Goal: Task Accomplishment & Management: Complete application form

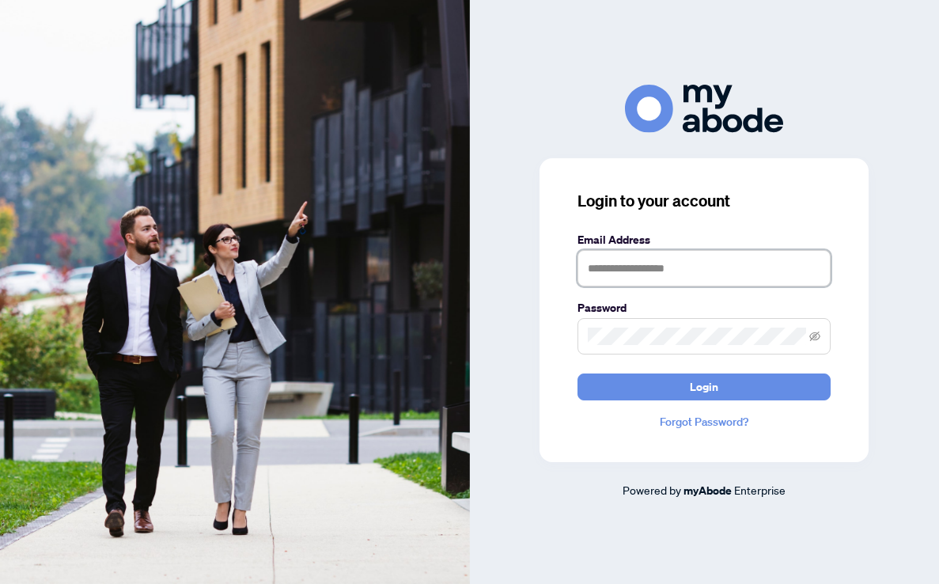
type input "**********"
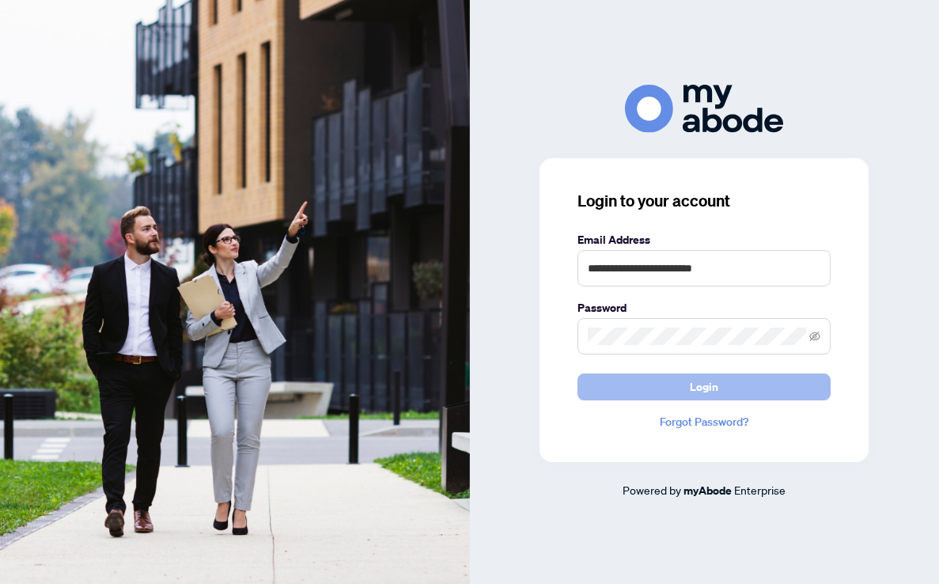
click at [678, 390] on button "Login" at bounding box center [703, 386] width 253 height 27
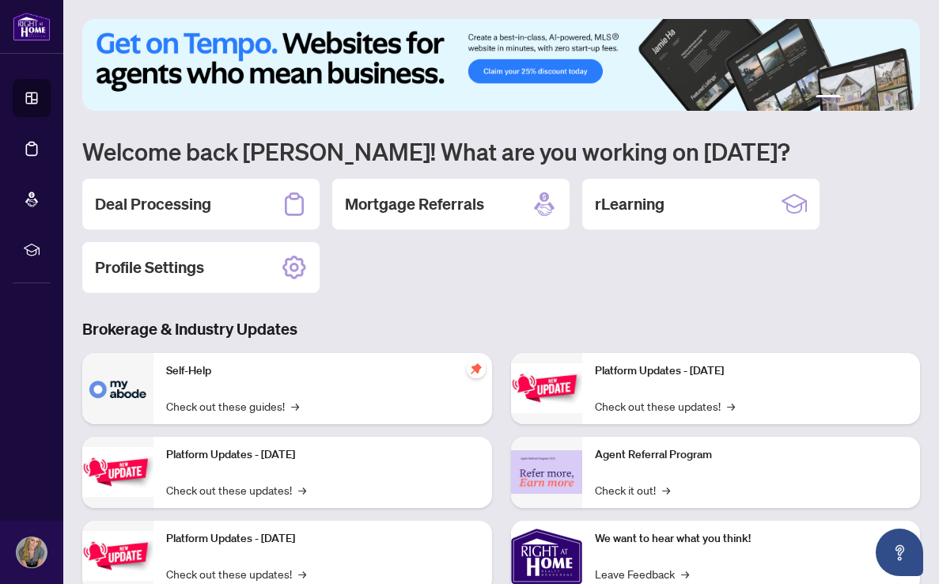
scroll to position [13, 0]
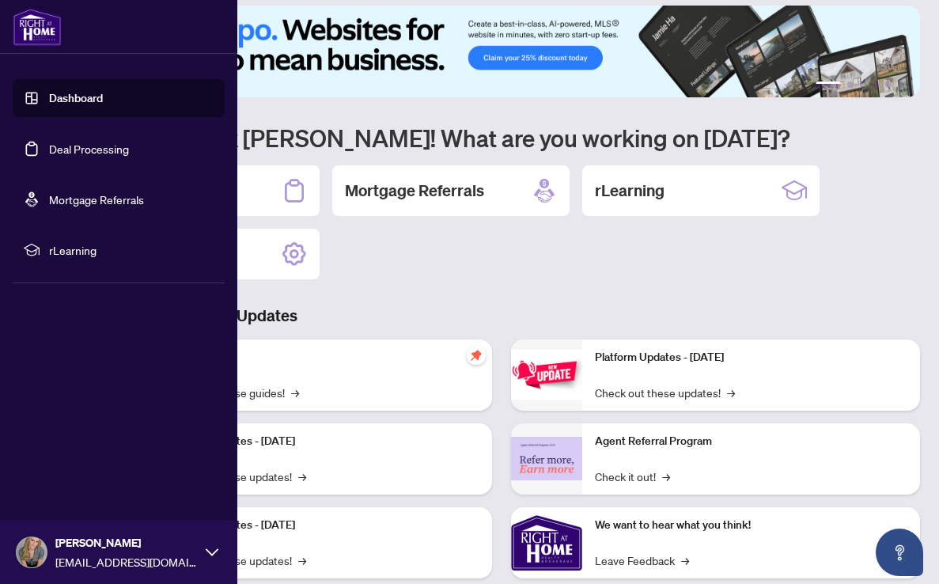
click at [84, 151] on link "Deal Processing" at bounding box center [89, 149] width 80 height 14
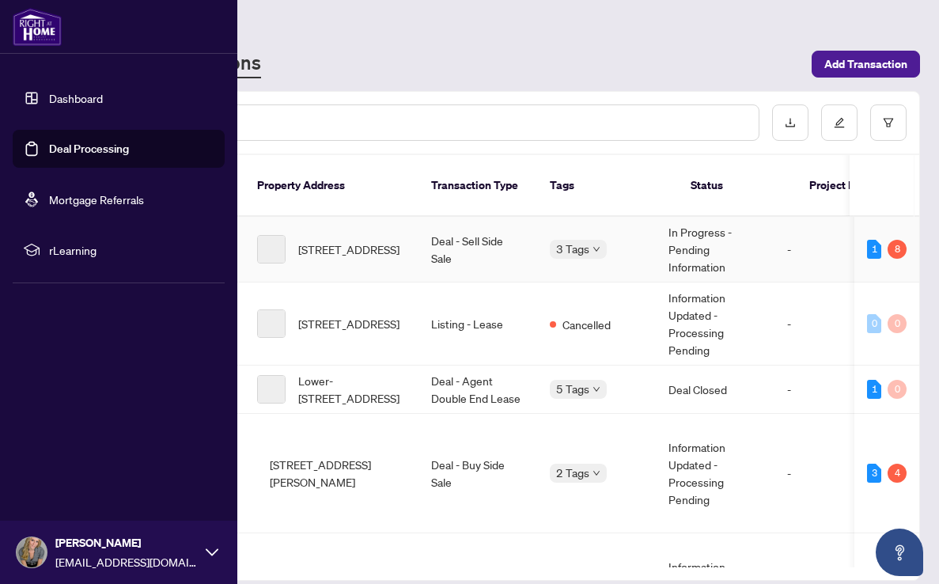
click at [379, 315] on span "[STREET_ADDRESS]" at bounding box center [348, 323] width 101 height 17
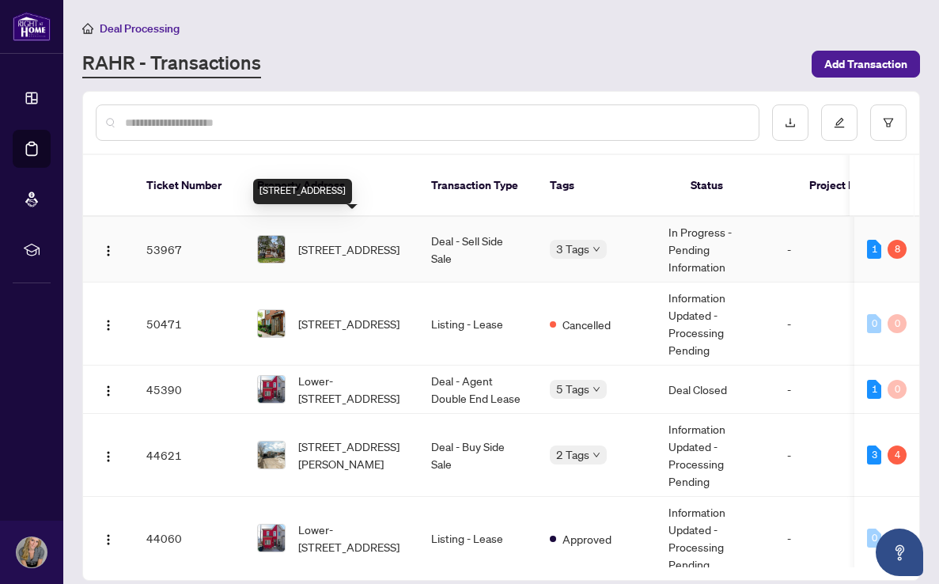
click at [328, 240] on span "[STREET_ADDRESS]" at bounding box center [348, 248] width 101 height 17
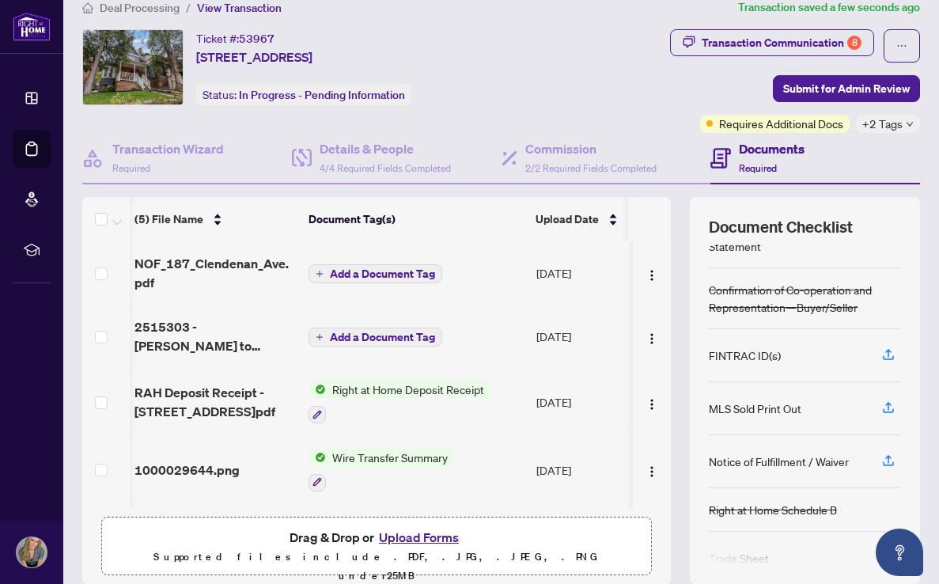
scroll to position [19, 0]
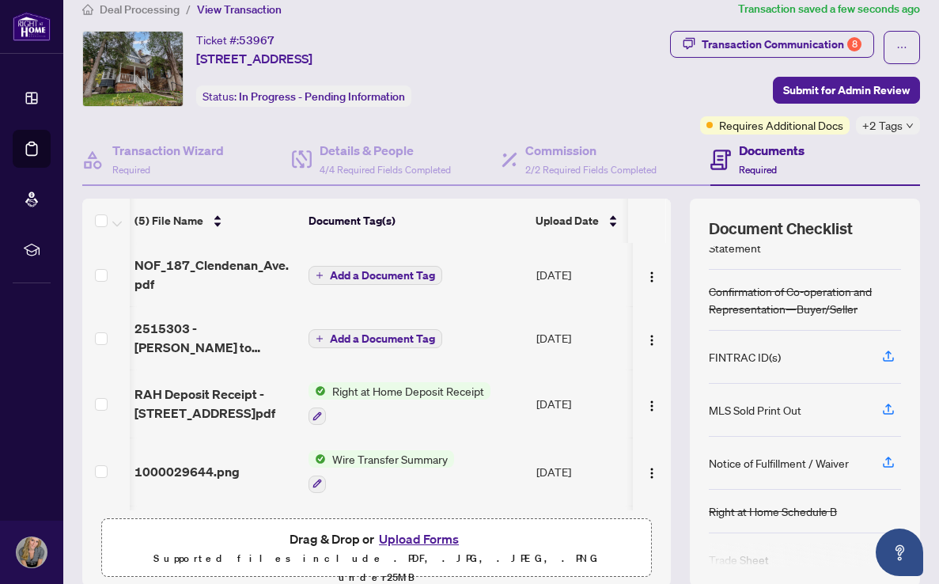
click at [351, 278] on span "Add a Document Tag" at bounding box center [382, 275] width 105 height 11
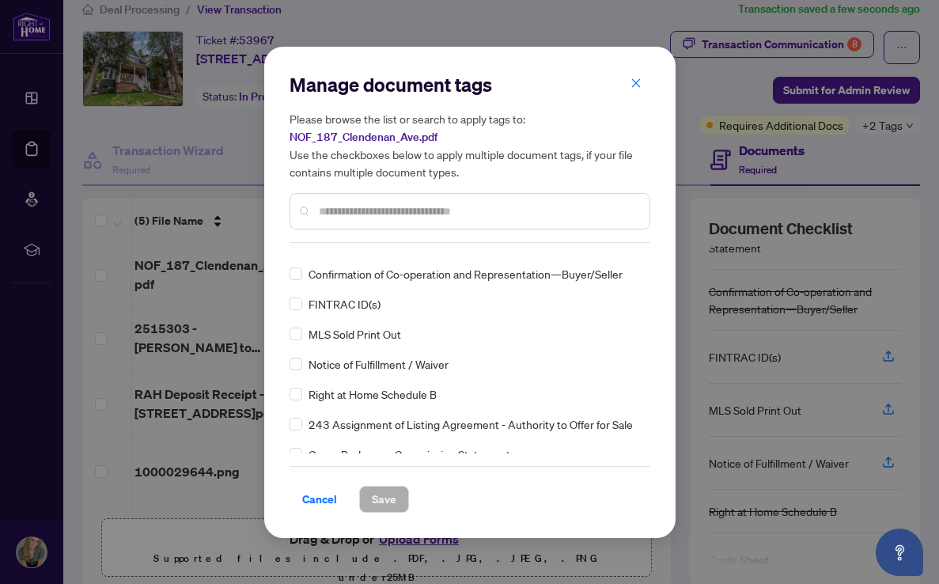
scroll to position [23, 0]
click at [300, 362] on span at bounding box center [295, 361] width 13 height 13
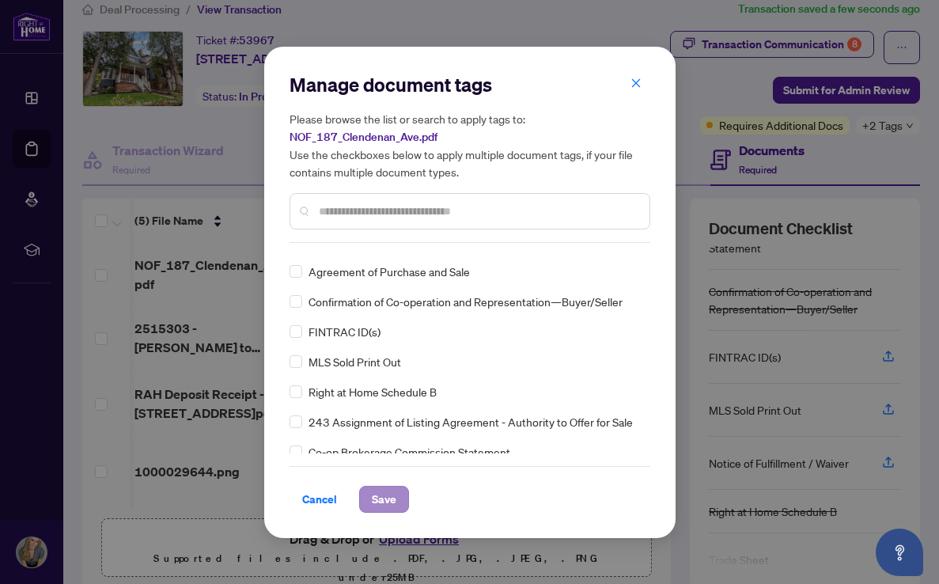
click at [382, 494] on span "Save" at bounding box center [384, 498] width 25 height 25
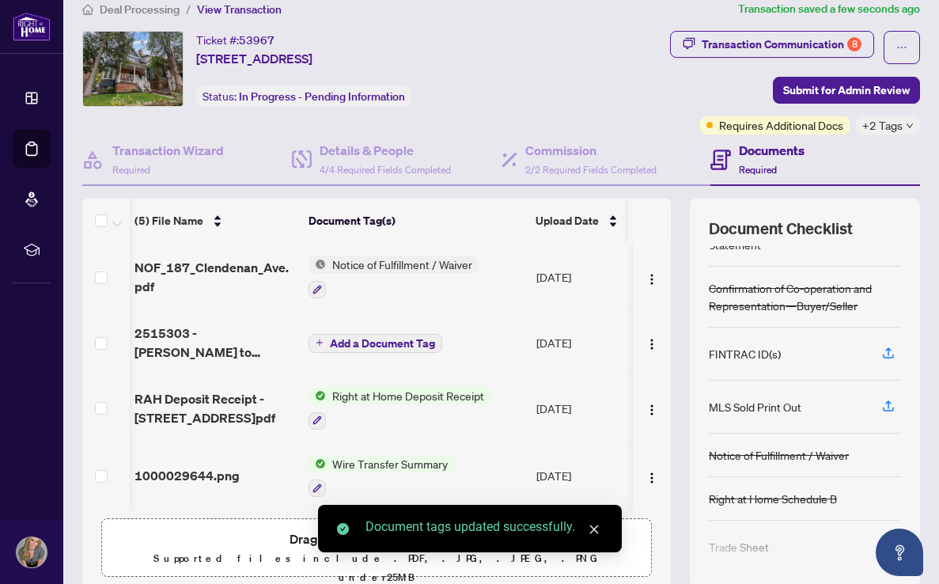
scroll to position [86, 0]
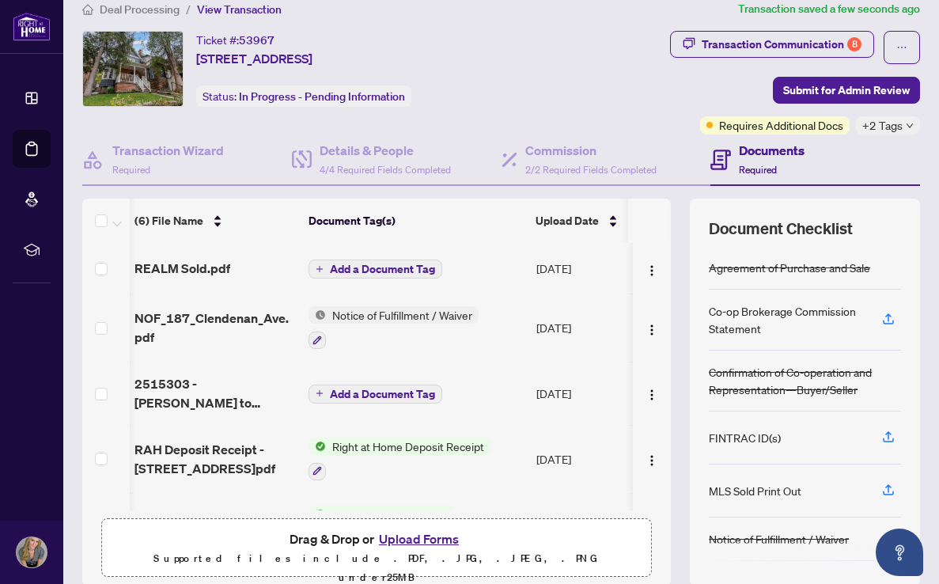
click at [370, 268] on span "Add a Document Tag" at bounding box center [382, 268] width 105 height 11
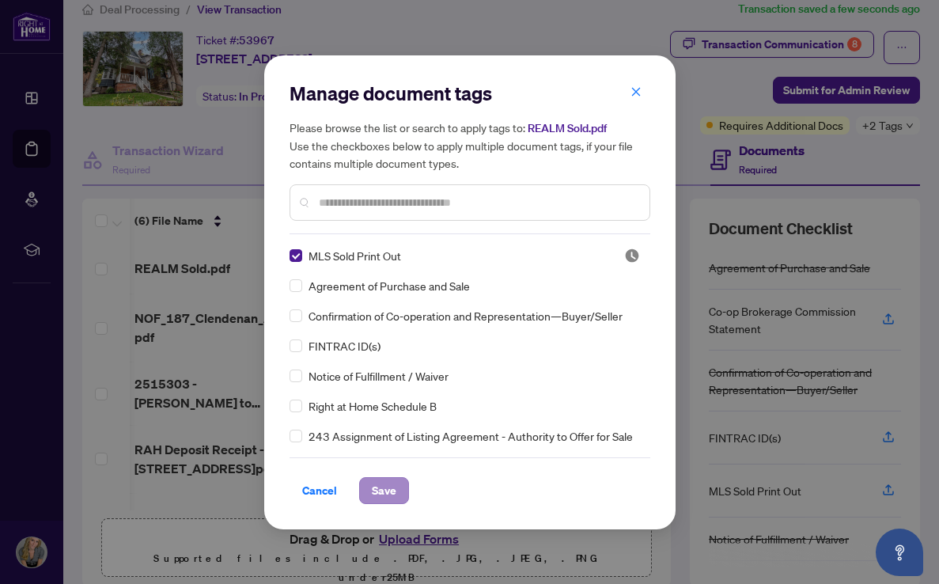
click at [388, 490] on span "Save" at bounding box center [384, 490] width 25 height 25
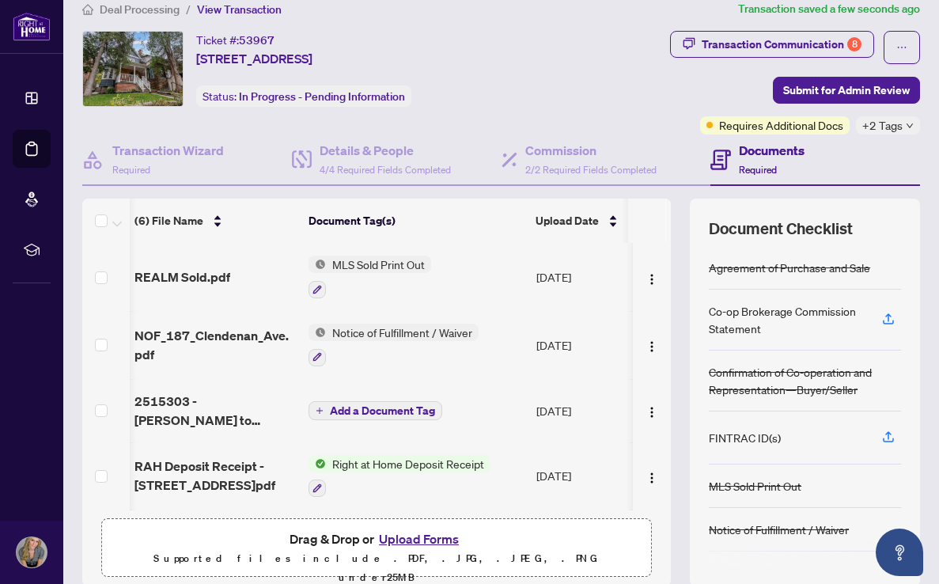
scroll to position [0, 0]
click at [198, 398] on span "2515303 - [PERSON_NAME] to review.pdf" at bounding box center [214, 410] width 161 height 38
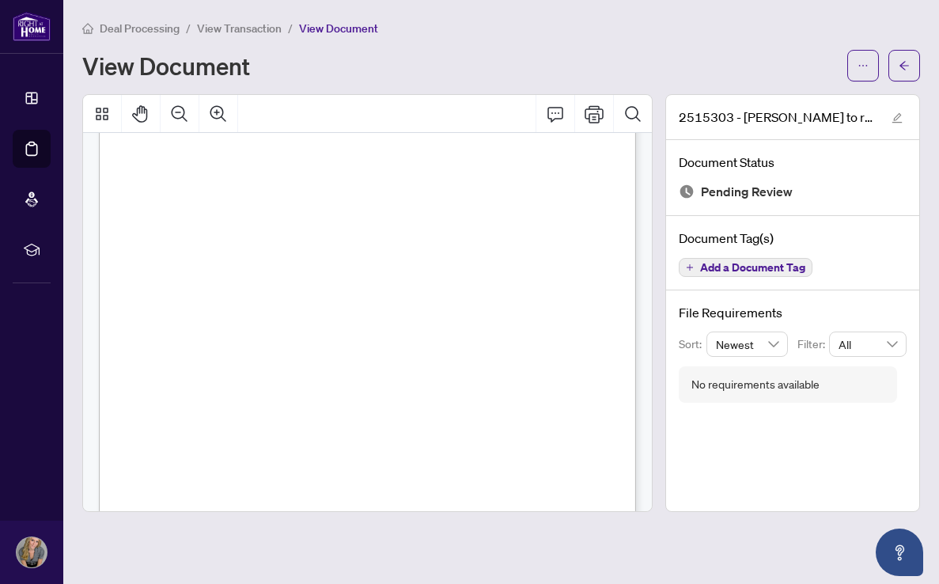
scroll to position [189, 0]
click at [592, 112] on icon "Print" at bounding box center [593, 113] width 19 height 17
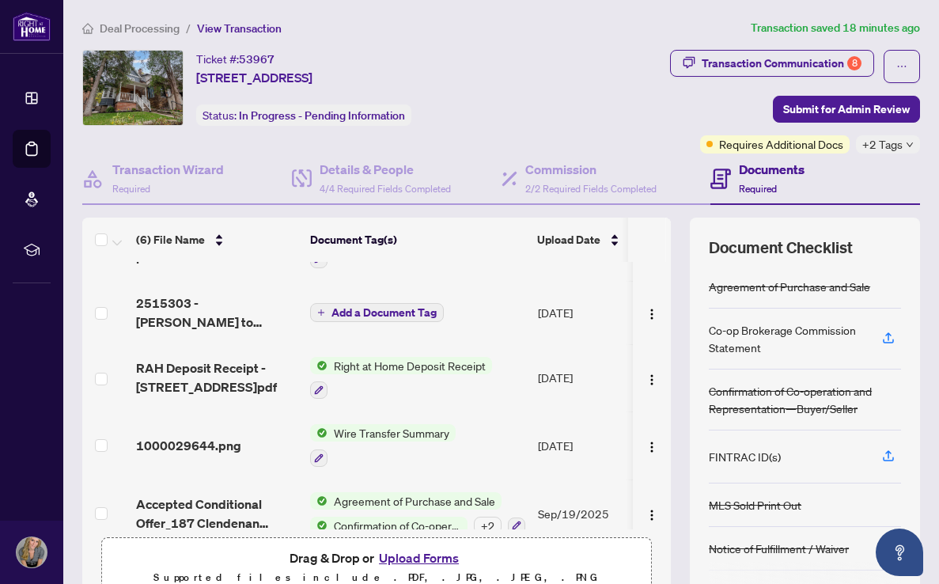
scroll to position [130, 0]
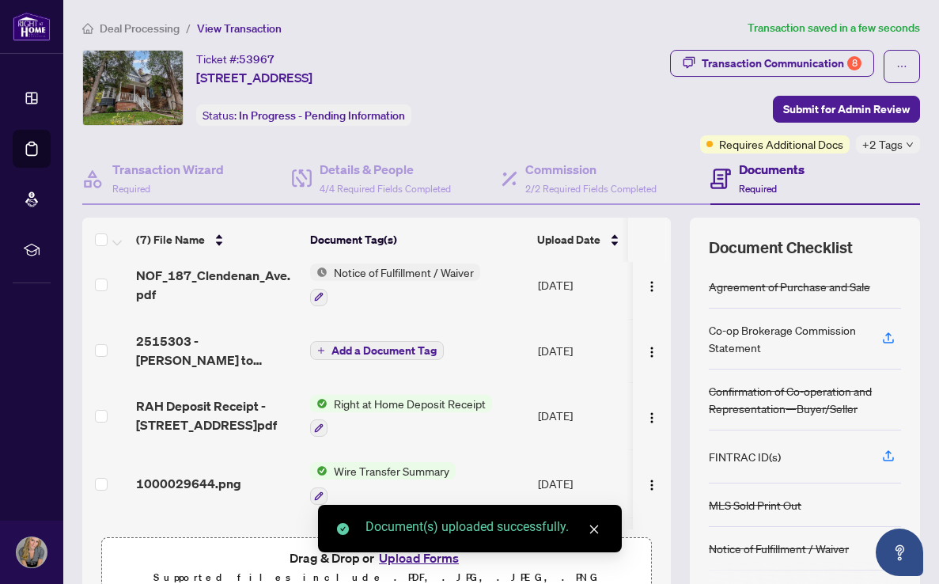
click at [353, 352] on span "Add a Document Tag" at bounding box center [383, 350] width 105 height 11
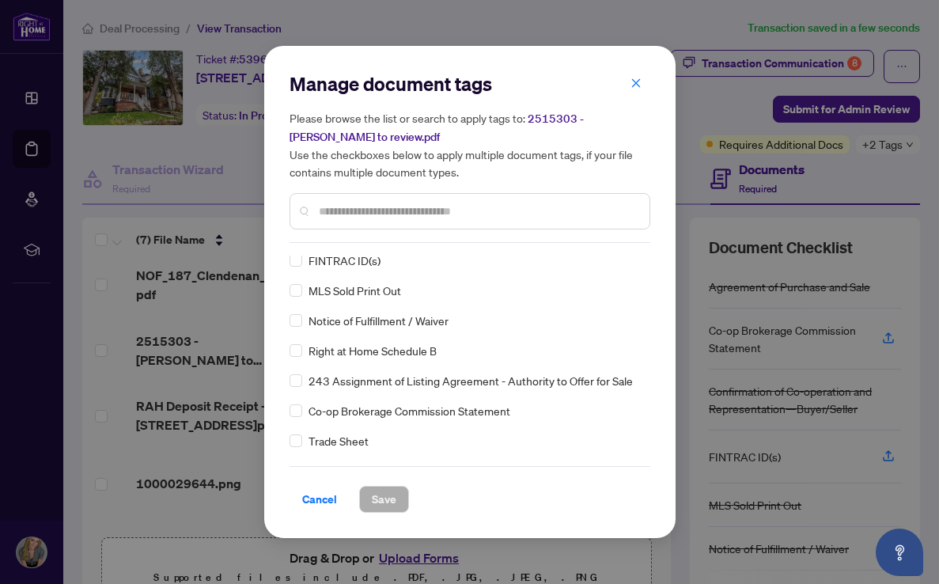
scroll to position [62, 0]
click at [293, 444] on span at bounding box center [295, 442] width 13 height 13
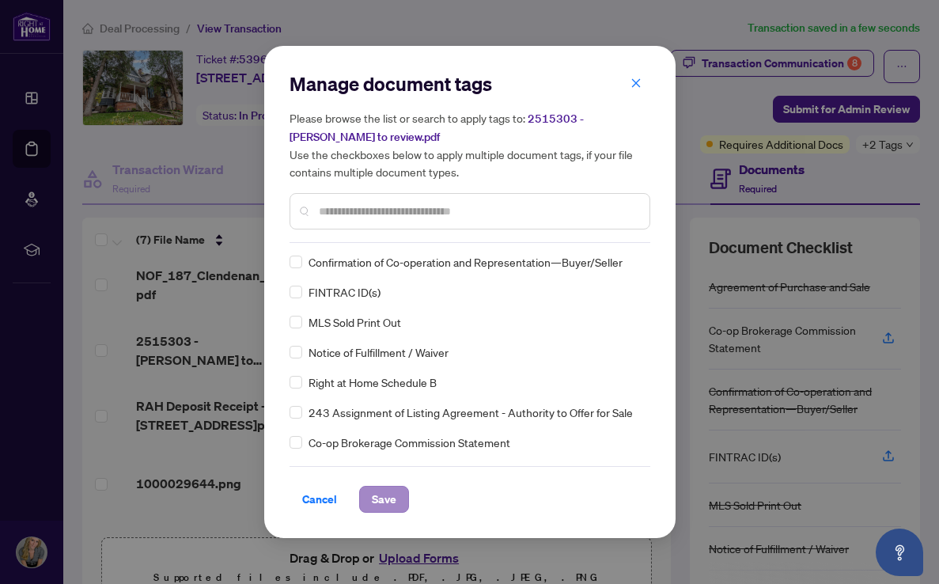
click at [379, 496] on span "Save" at bounding box center [384, 498] width 25 height 25
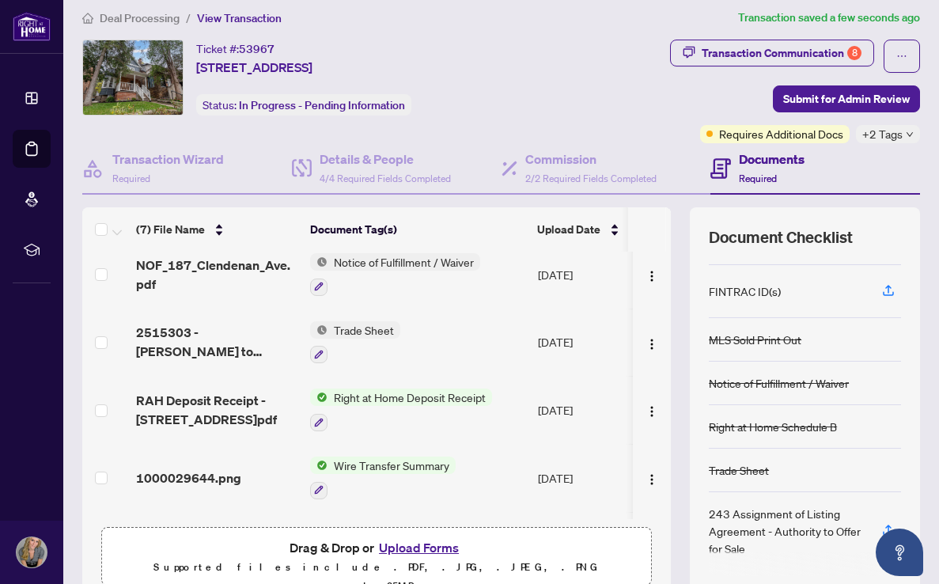
scroll to position [13, 0]
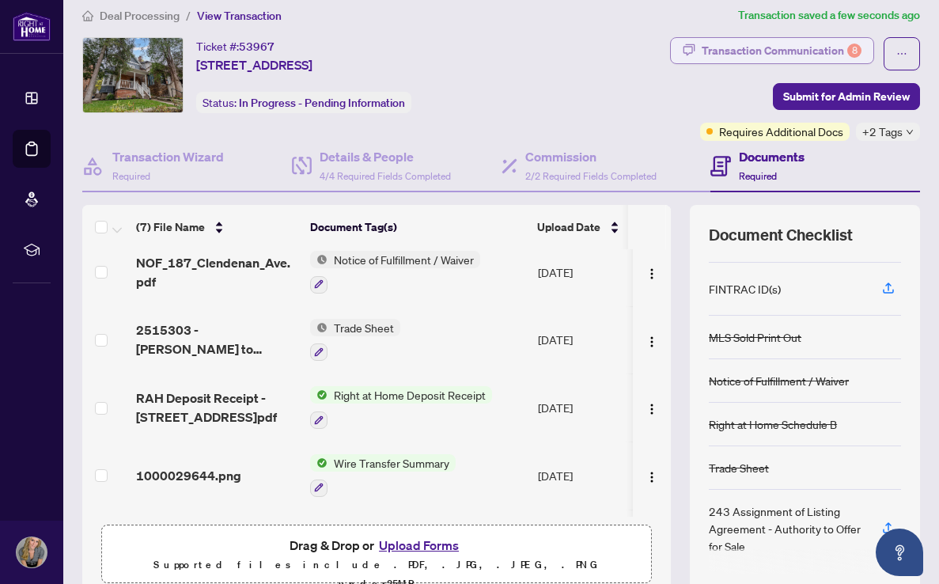
click at [747, 49] on div "Transaction Communication 8" at bounding box center [781, 50] width 160 height 25
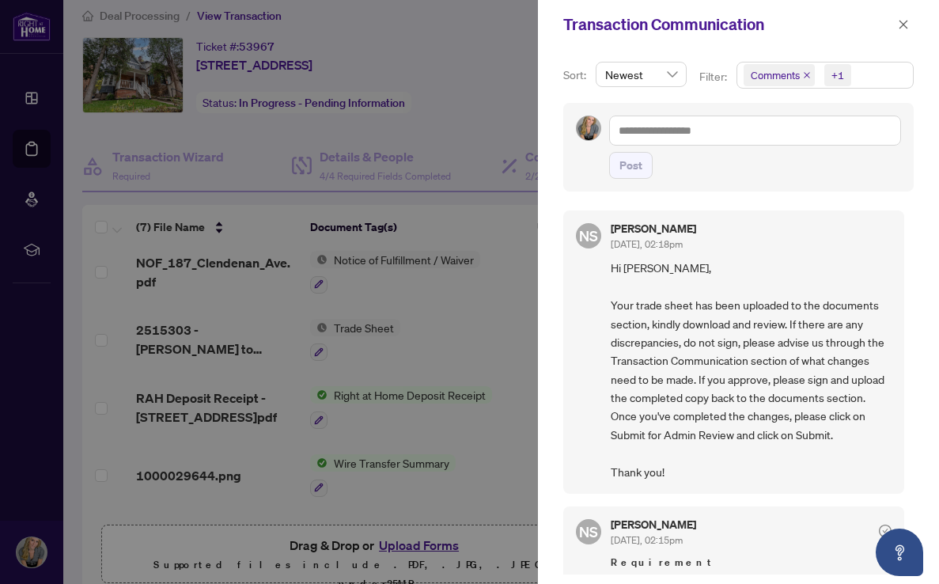
scroll to position [0, 0]
click at [905, 26] on icon "close" at bounding box center [903, 24] width 11 height 11
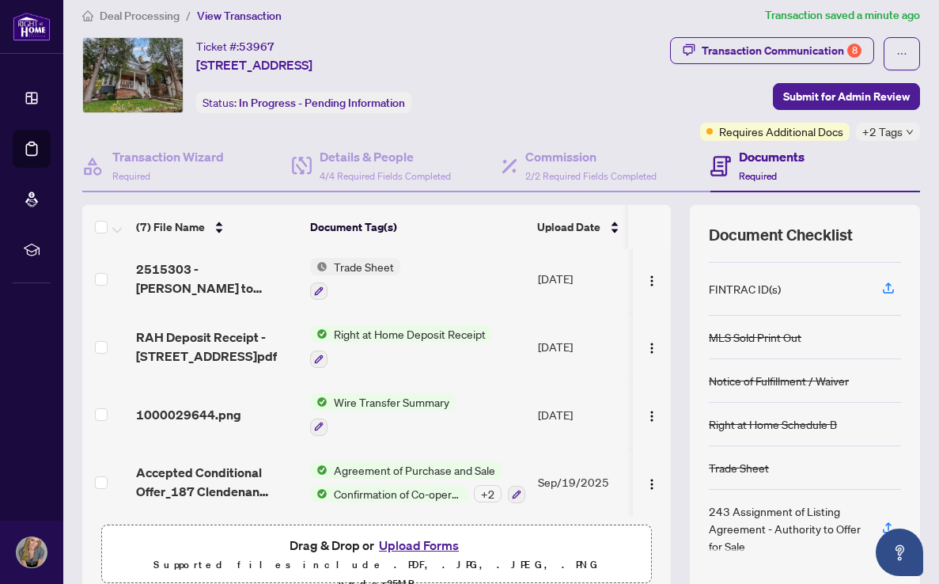
scroll to position [192, 0]
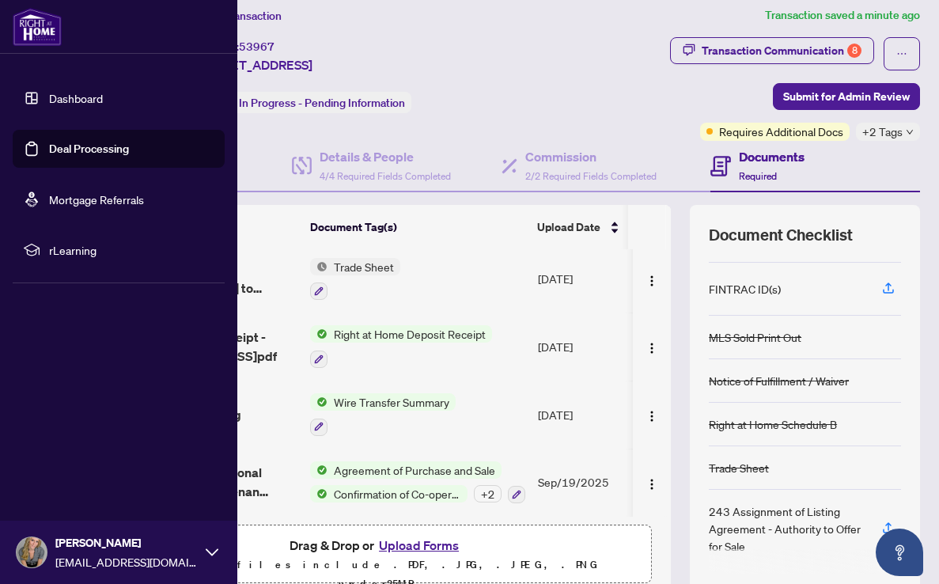
click at [88, 150] on link "Deal Processing" at bounding box center [89, 149] width 80 height 14
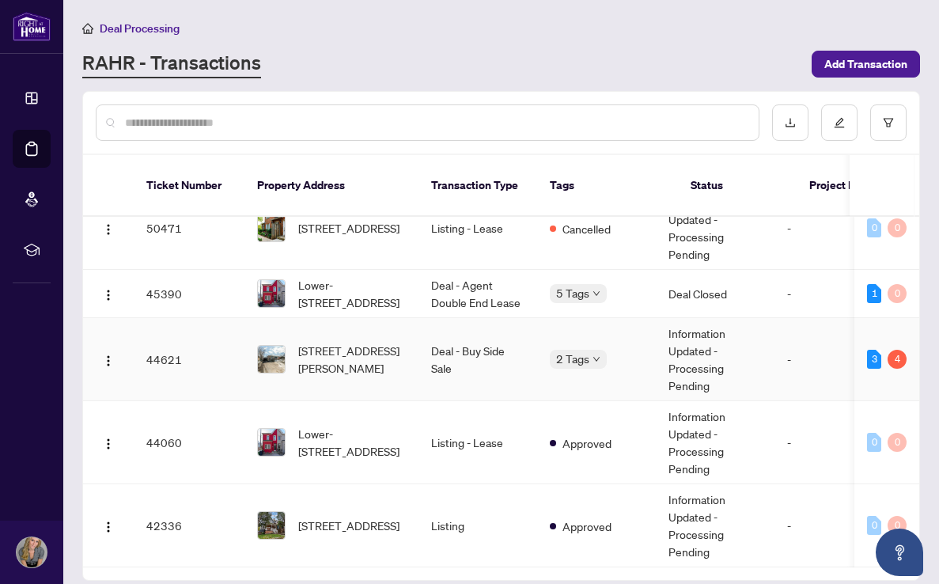
scroll to position [100, 0]
click at [318, 516] on span "[STREET_ADDRESS]" at bounding box center [348, 524] width 101 height 17
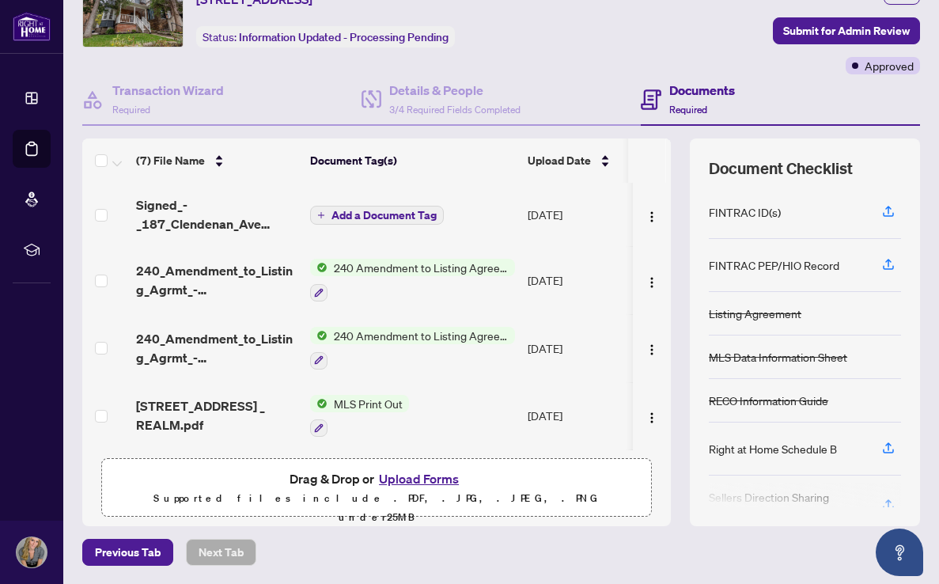
click at [363, 219] on span "Add a Document Tag" at bounding box center [383, 215] width 105 height 11
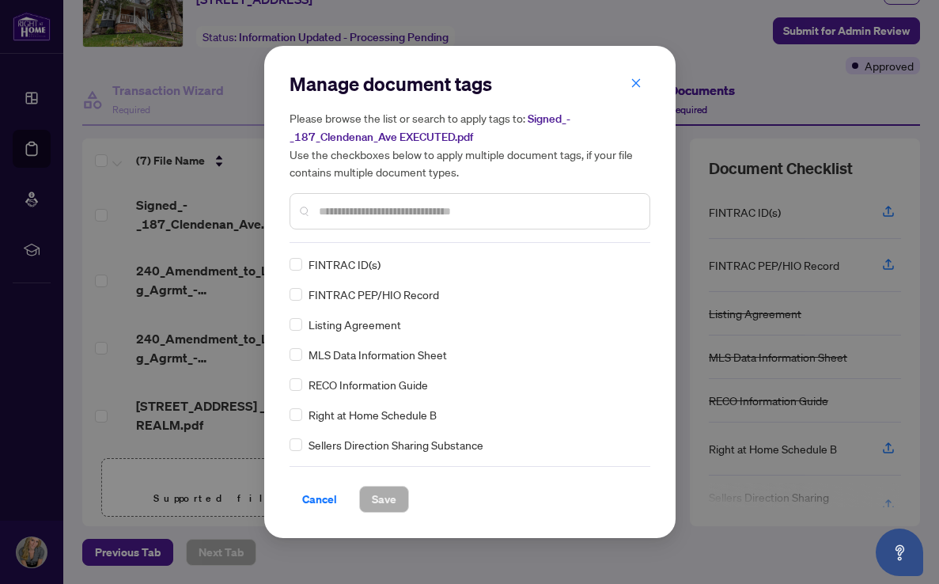
click at [341, 246] on div "Manage document tags Please browse the list or search to apply tags to: Signed_…" at bounding box center [469, 291] width 361 height 441
click at [334, 214] on input "text" at bounding box center [478, 210] width 318 height 17
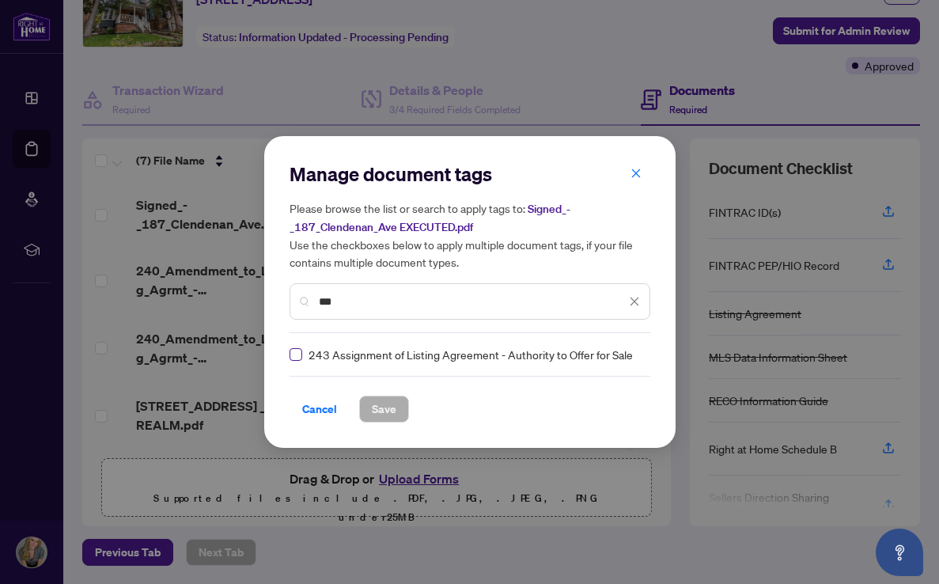
type input "***"
click at [299, 353] on span at bounding box center [295, 354] width 13 height 13
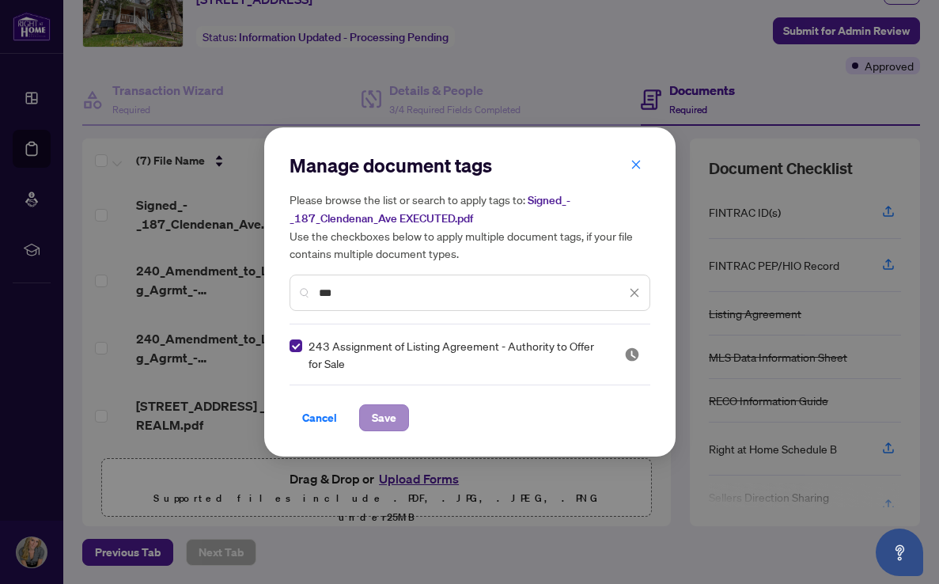
click at [388, 421] on span "Save" at bounding box center [384, 417] width 25 height 25
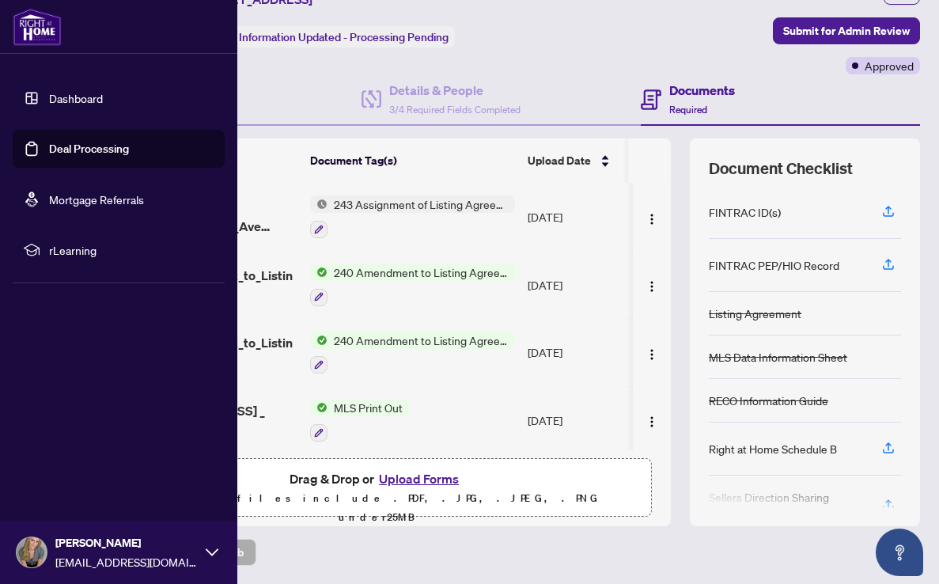
click at [66, 149] on link "Deal Processing" at bounding box center [89, 149] width 80 height 14
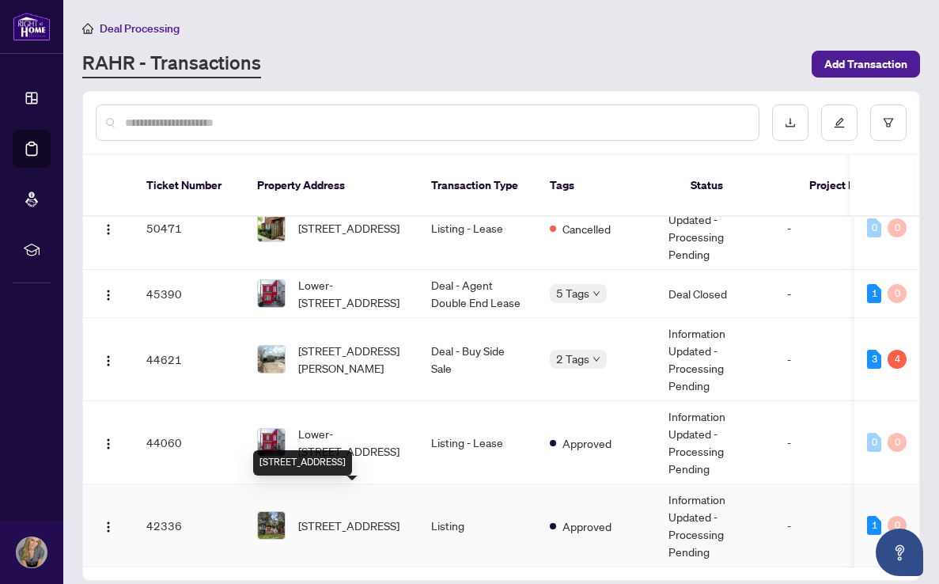
click at [339, 516] on span "[STREET_ADDRESS]" at bounding box center [348, 524] width 101 height 17
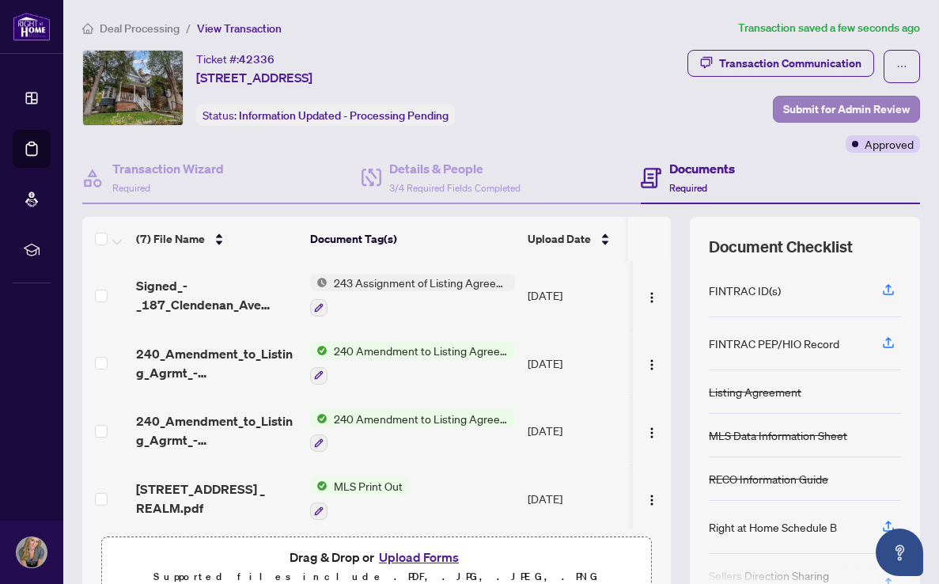
click at [816, 106] on span "Submit for Admin Review" at bounding box center [846, 108] width 127 height 25
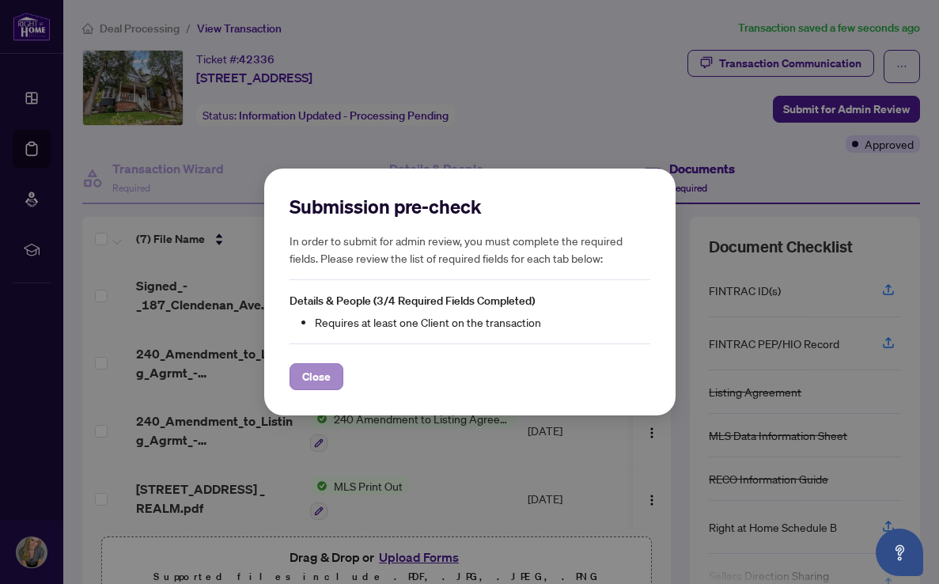
click at [315, 382] on span "Close" at bounding box center [316, 376] width 28 height 25
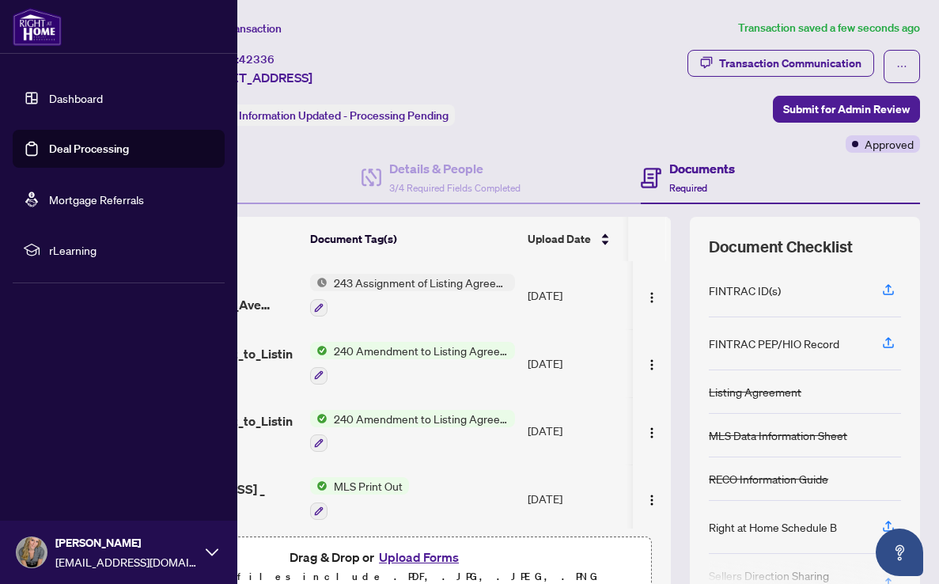
click at [92, 146] on link "Deal Processing" at bounding box center [89, 149] width 80 height 14
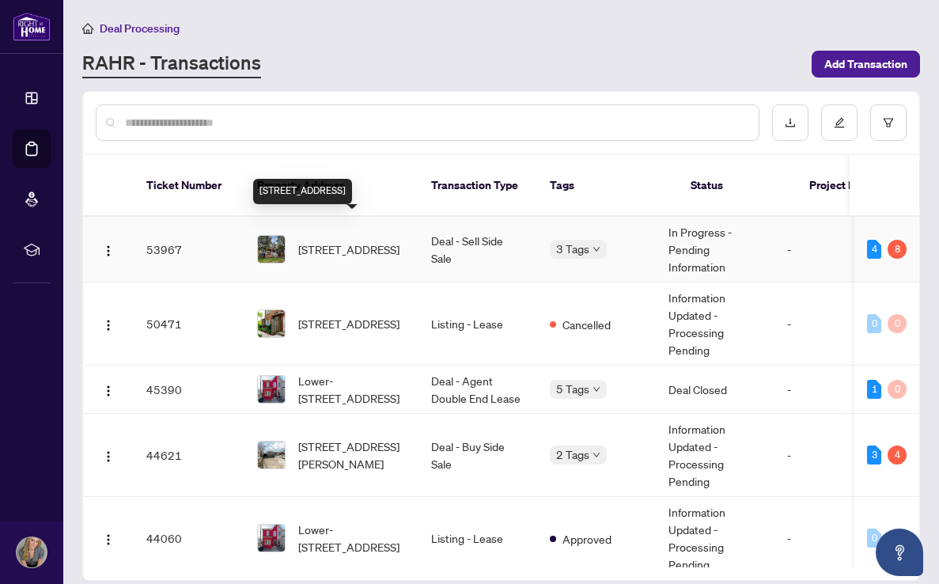
click at [347, 240] on span "[STREET_ADDRESS]" at bounding box center [348, 248] width 101 height 17
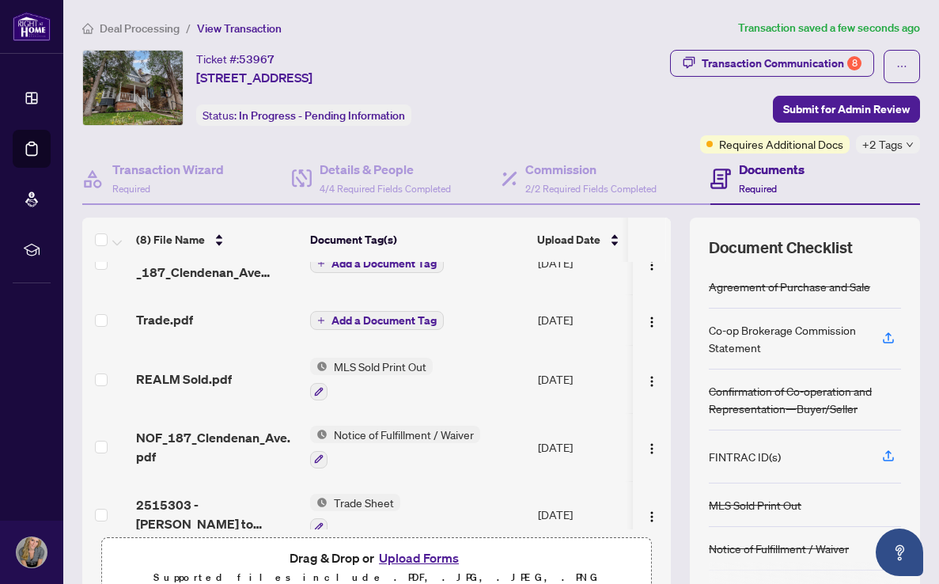
scroll to position [30, 0]
click at [357, 317] on span "Add a Document Tag" at bounding box center [383, 321] width 105 height 11
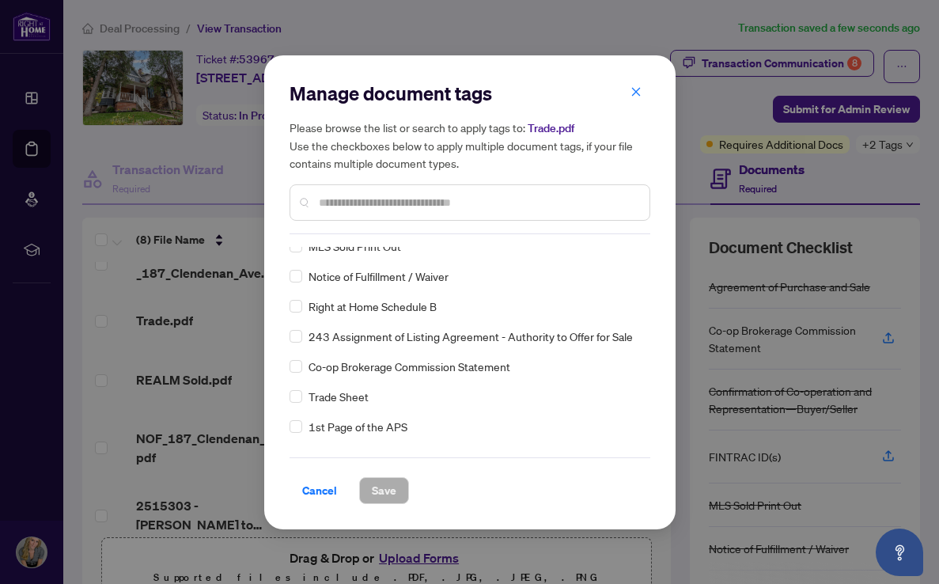
scroll to position [107, 0]
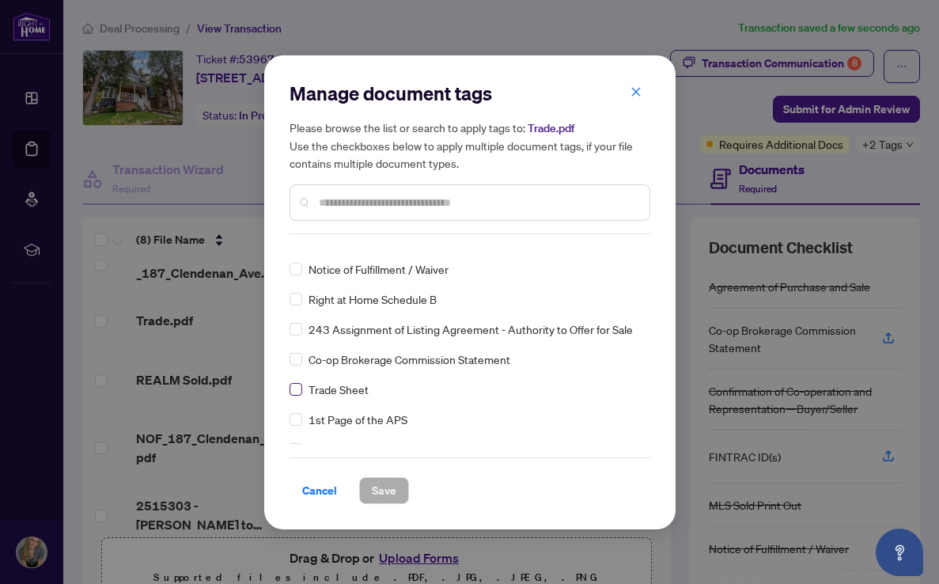
click at [300, 389] on span at bounding box center [295, 389] width 13 height 13
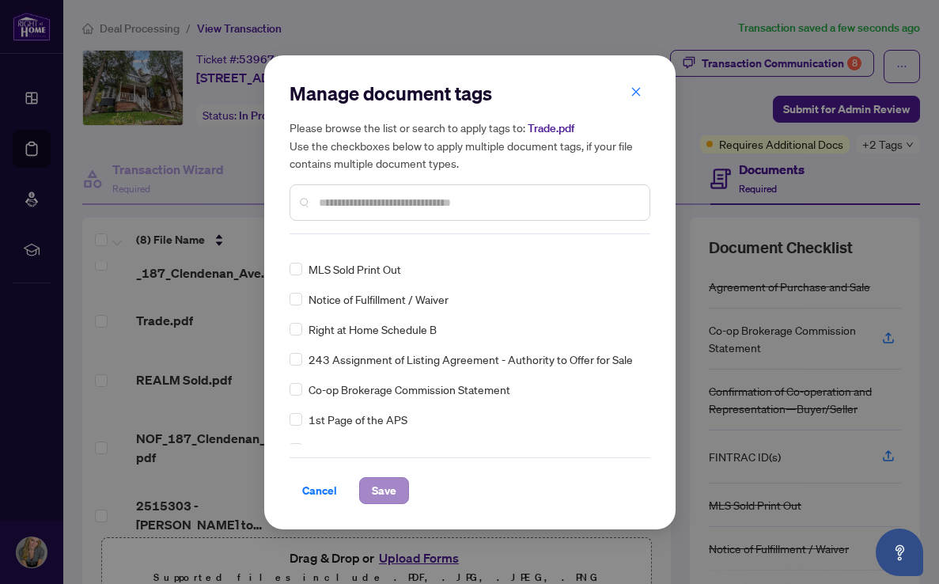
click at [387, 487] on span "Save" at bounding box center [384, 490] width 25 height 25
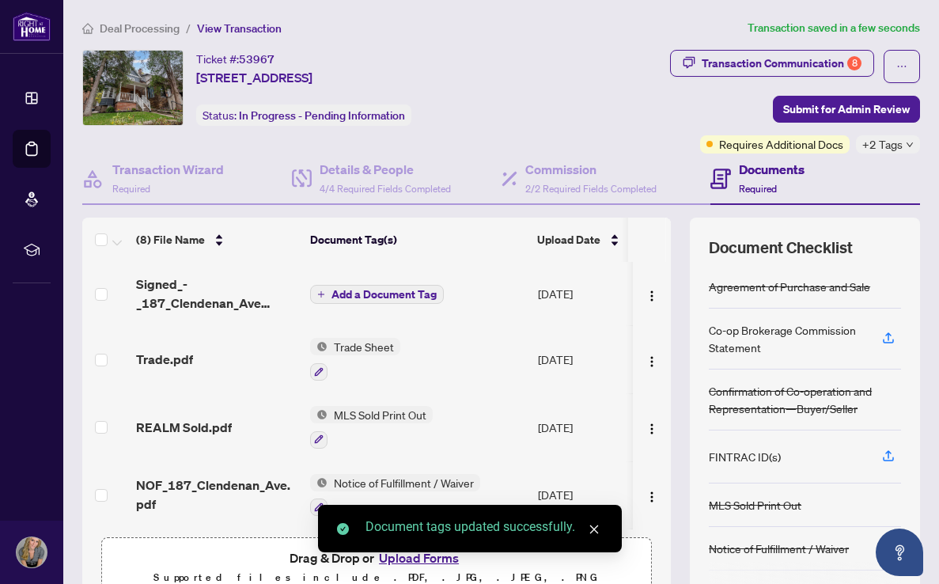
scroll to position [0, 0]
click at [353, 290] on span "Add a Document Tag" at bounding box center [383, 294] width 105 height 11
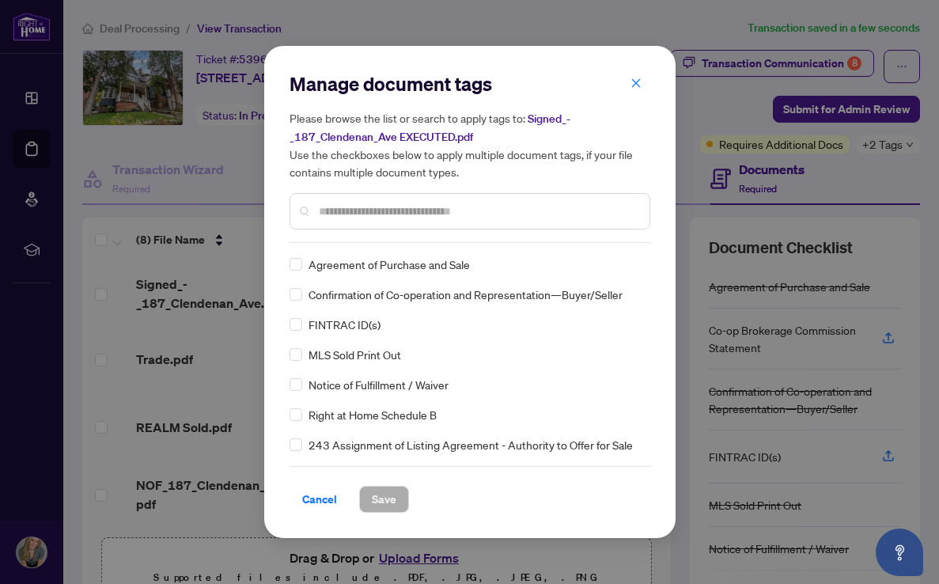
click at [343, 238] on div "Manage document tags Please browse the list or search to apply tags to: Signed_…" at bounding box center [469, 157] width 361 height 172
click at [341, 214] on input "text" at bounding box center [478, 210] width 318 height 17
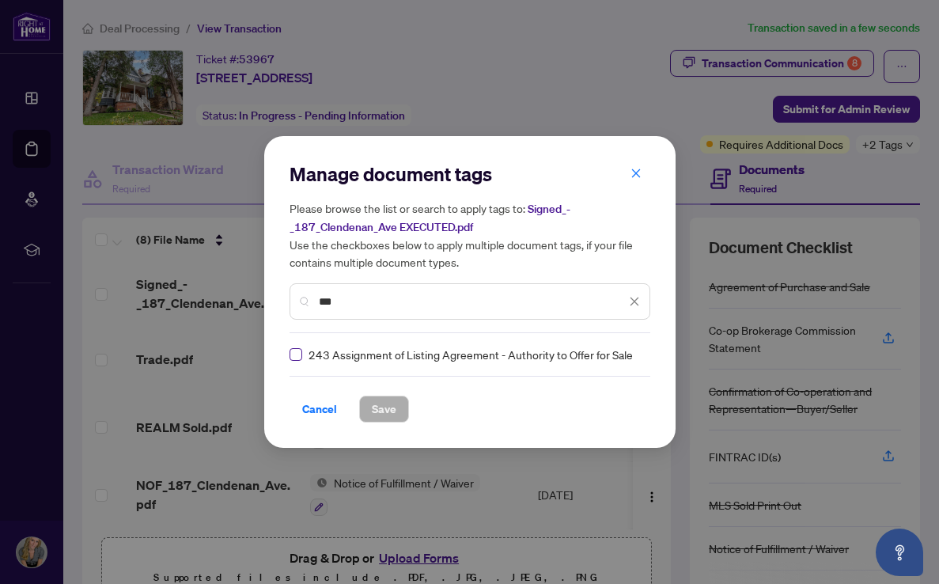
type input "***"
click at [301, 353] on span at bounding box center [295, 354] width 13 height 13
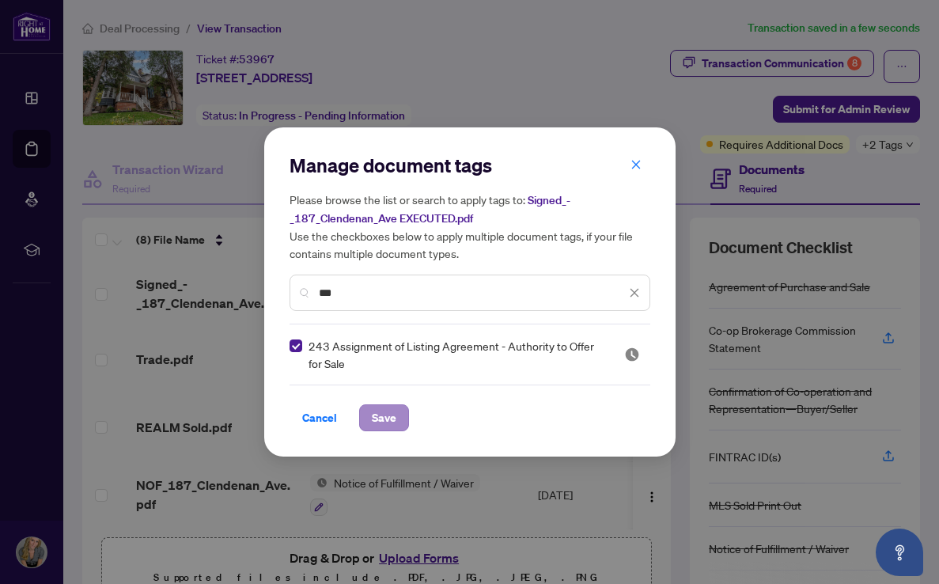
click at [380, 421] on span "Save" at bounding box center [384, 417] width 25 height 25
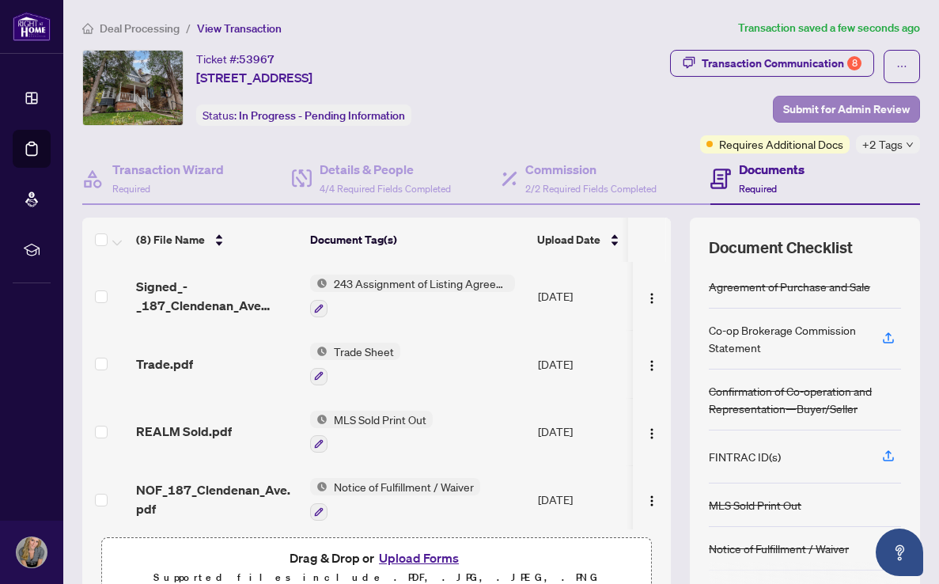
click at [853, 108] on span "Submit for Admin Review" at bounding box center [846, 108] width 127 height 25
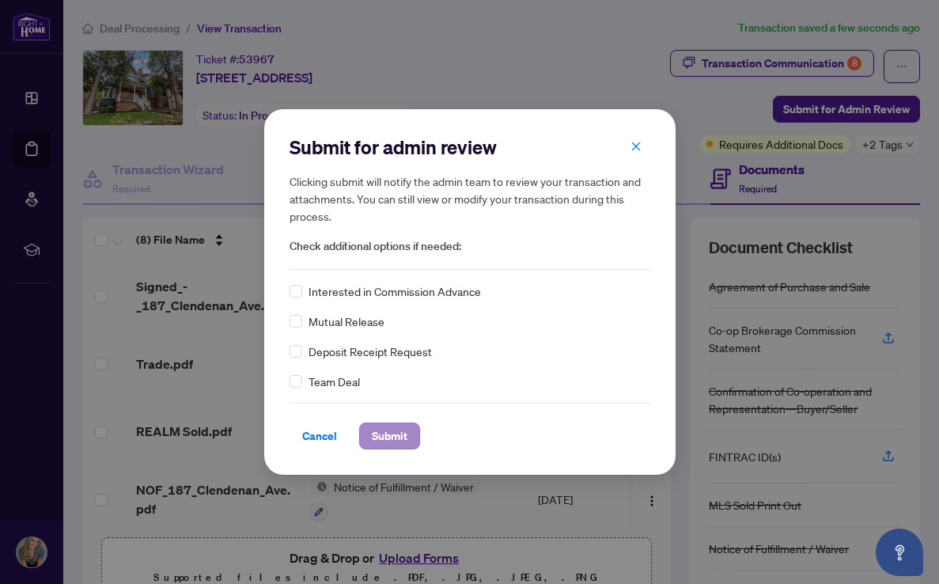
click at [392, 442] on span "Submit" at bounding box center [390, 435] width 36 height 25
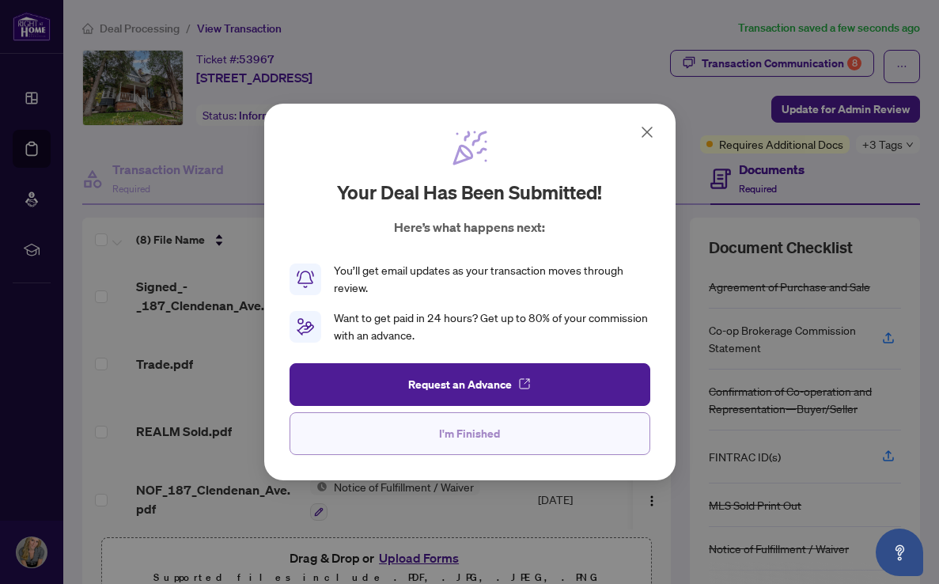
click at [414, 433] on button "I'm Finished" at bounding box center [469, 433] width 361 height 43
